Goal: Use online tool/utility: Utilize a website feature to perform a specific function

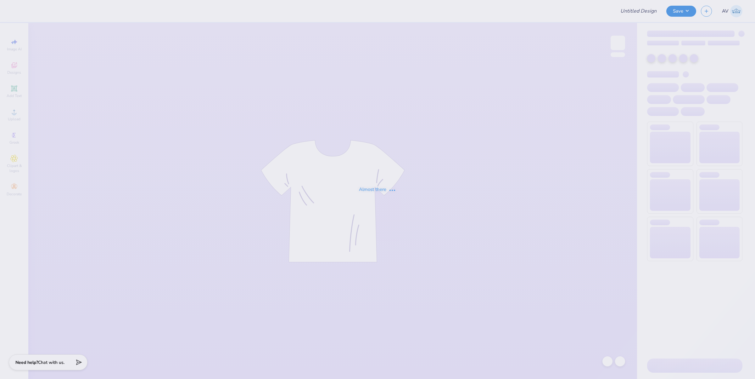
type input "with love, alpha chi"
type input "Ava Stauber : Tulane University"
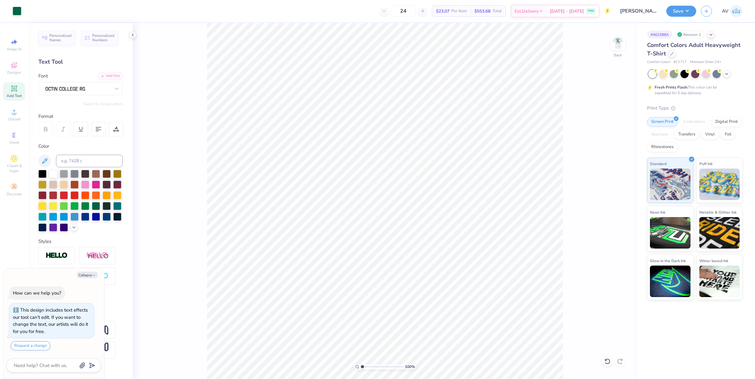
type textarea "x"
type input "3.49252649488538"
type textarea "x"
type input "3.49252649488538"
type textarea "x"
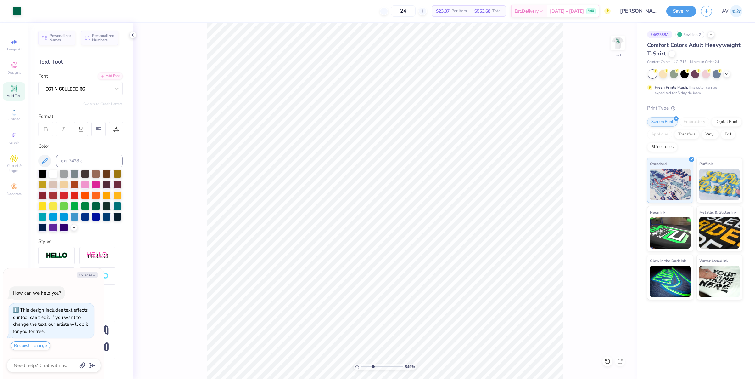
type input "3.49252649488538"
type textarea "x"
type input "3.49252649488538"
type textarea "x"
type input "3.49252649488538"
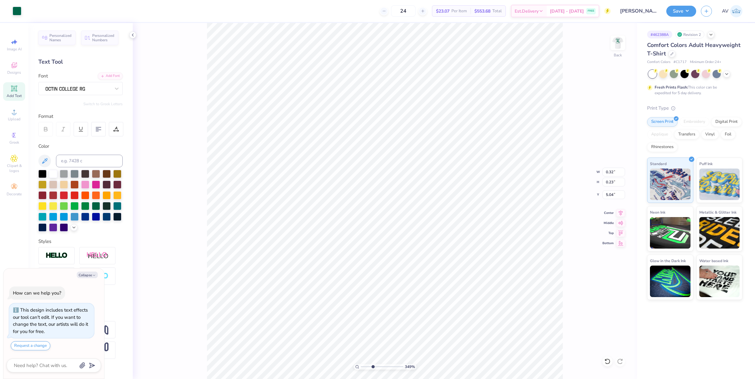
scroll to position [6, 1]
click at [610, 39] on div "349 % Back W 0.32 0.32 " H 0.23 0.23 " Y 5.04 5.04 " Center Middle Top Bottom" at bounding box center [385, 201] width 505 height 356
type textarea "x"
type input "3.49252649488538"
click at [614, 39] on img at bounding box center [618, 42] width 25 height 25
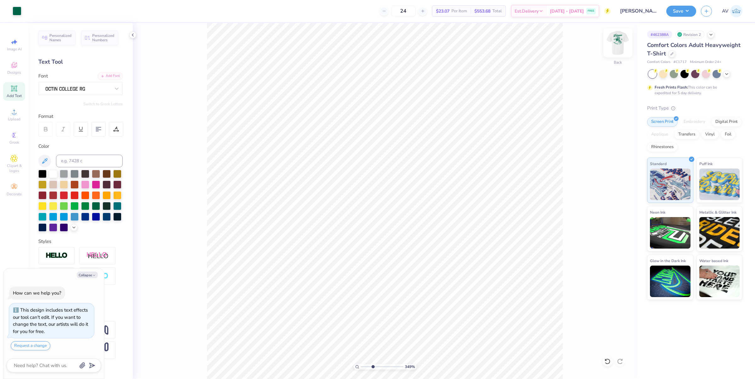
type textarea "x"
type input "3.49252649488538"
type textarea "x"
type input "3.49252649488538"
type textarea "x"
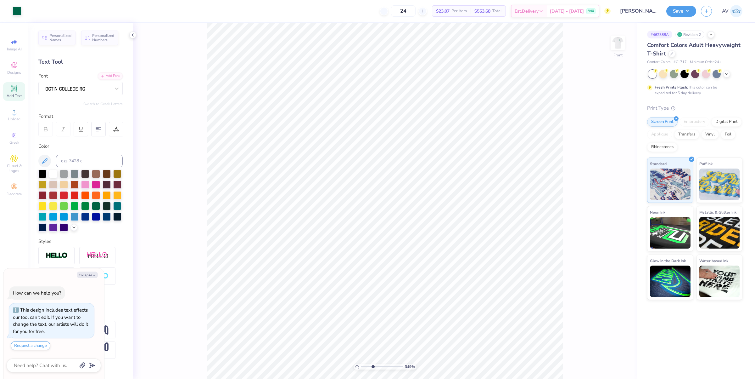
type input "3.49252649488538"
type textarea "x"
type input "3.49252649488538"
type textarea "x"
type input "3.49252649488538"
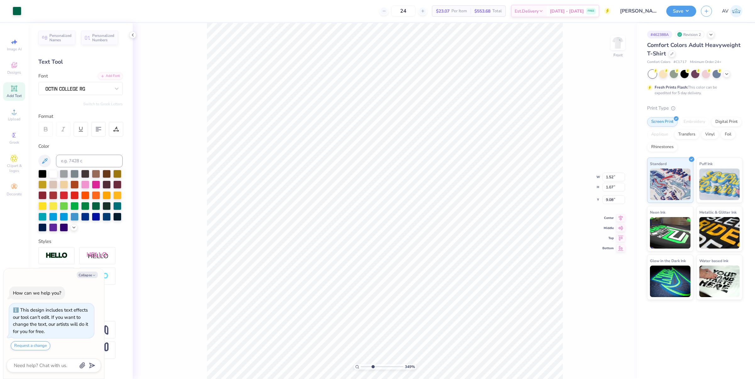
type textarea "x"
type input "3.49252649488538"
type textarea "x"
type input "3.49252649488538"
type textarea "x"
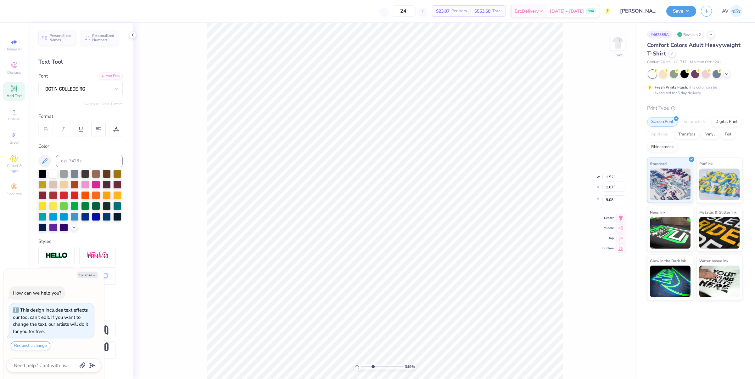
type input "3.49252649488538"
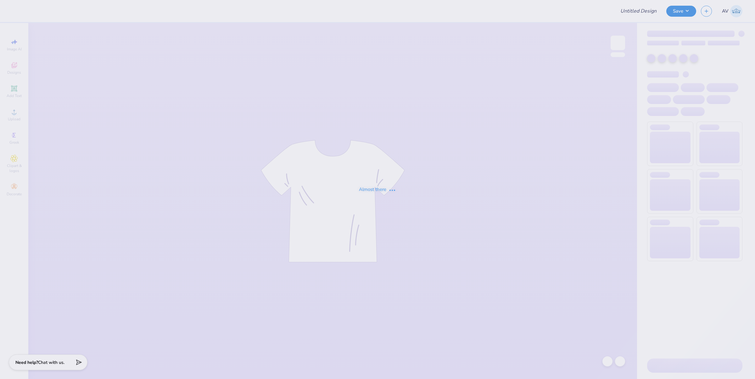
type input "ZTA Arkansas sporty set gen merch"
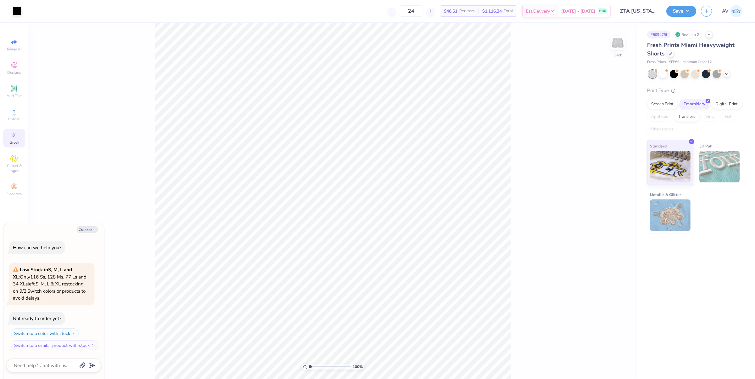
click at [16, 138] on icon at bounding box center [14, 135] width 8 height 8
type textarea "x"
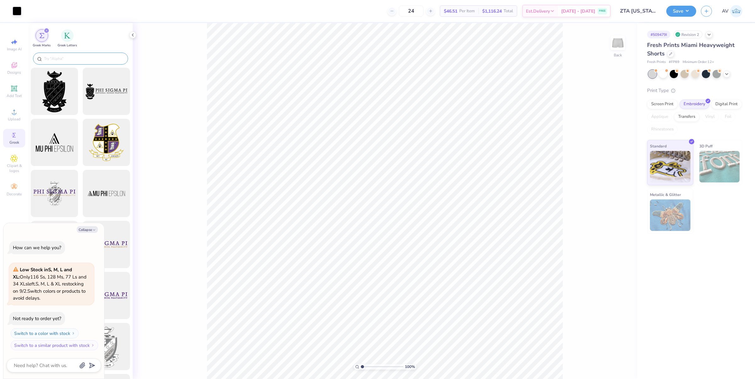
click at [71, 57] on input "text" at bounding box center [83, 58] width 81 height 6
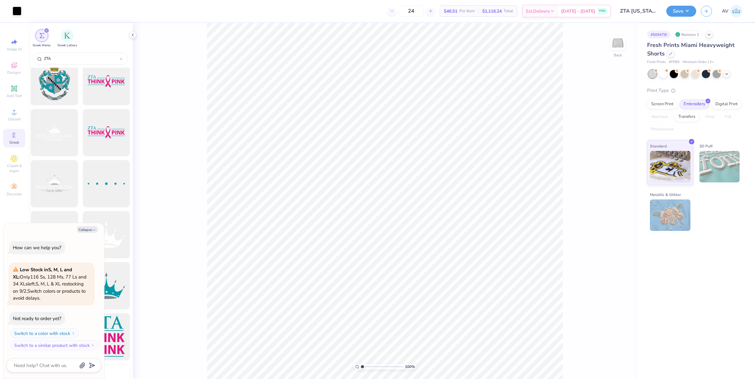
scroll to position [118, 0]
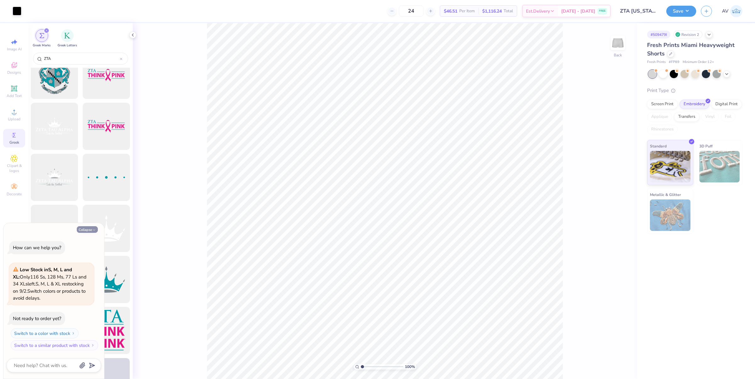
type input "ZTA"
click at [88, 228] on button "Collapse" at bounding box center [87, 229] width 21 height 7
type textarea "x"
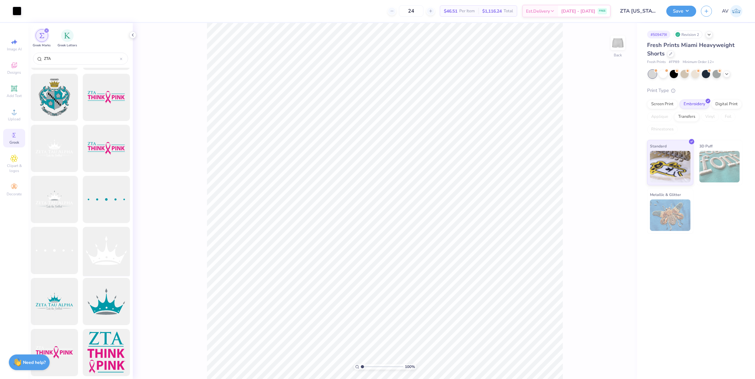
scroll to position [0, 0]
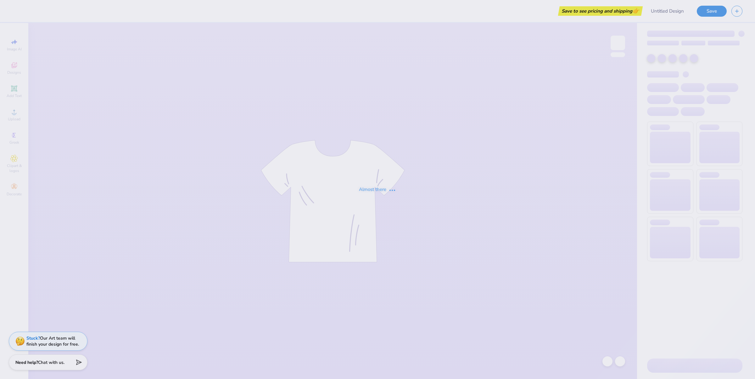
type input "DG Gameday Merch"
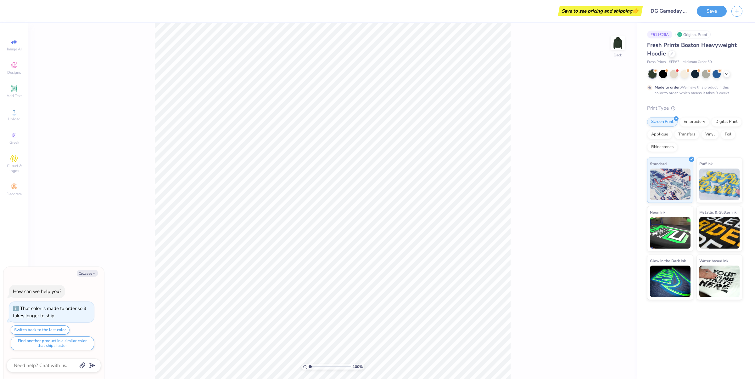
type textarea "x"
